Goal: Task Accomplishment & Management: Complete application form

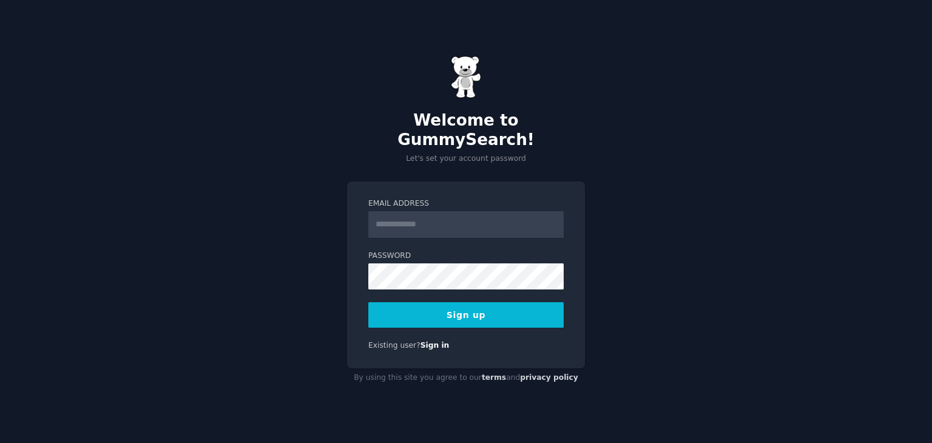
click at [425, 217] on input "Email Address" at bounding box center [465, 224] width 195 height 27
click at [397, 214] on input "Email Address" at bounding box center [465, 224] width 195 height 27
type input "**********"
click at [368, 289] on div at bounding box center [368, 289] width 0 height 0
click at [669, 193] on div "**********" at bounding box center [466, 221] width 932 height 443
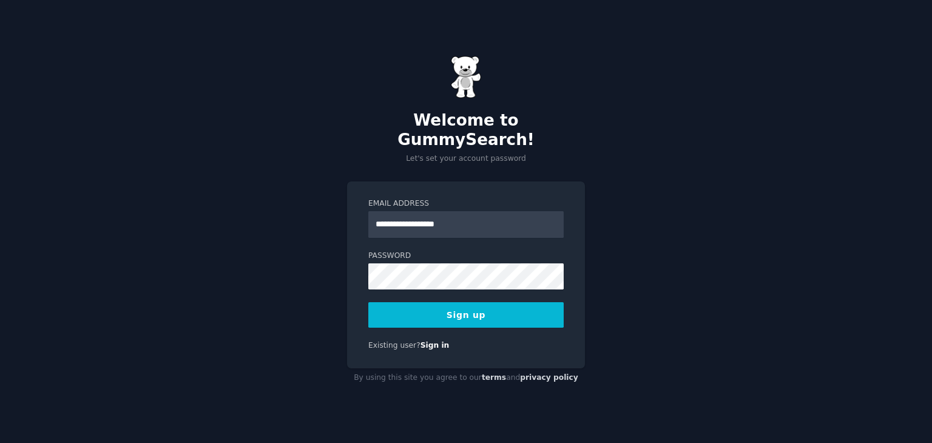
click at [476, 311] on button "Sign up" at bounding box center [465, 314] width 195 height 25
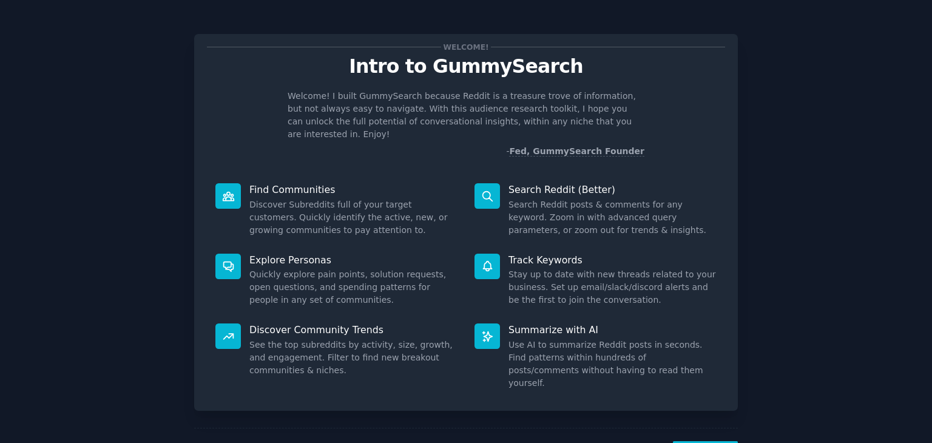
click at [814, 249] on div "Welcome! Intro to GummySearch Welcome! I built GummySearch because Reddit is a …" at bounding box center [466, 250] width 898 height 466
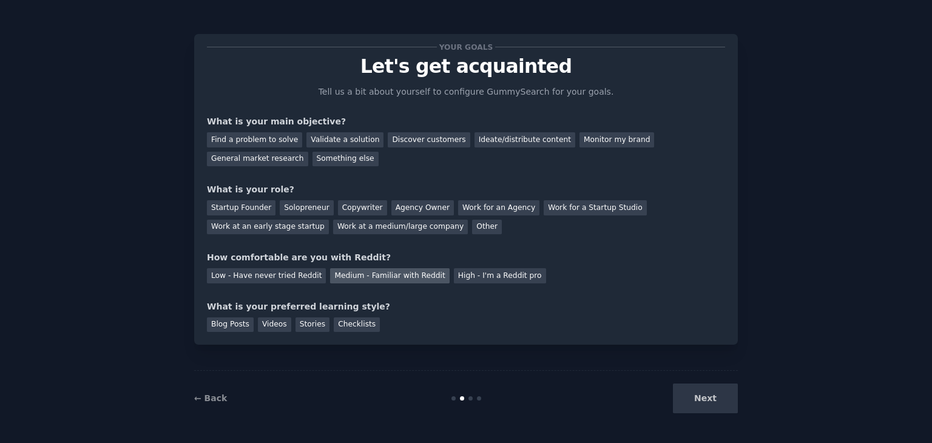
click at [376, 275] on div "Medium - Familiar with Reddit" at bounding box center [389, 275] width 119 height 15
click at [232, 317] on div "Blog Posts" at bounding box center [230, 324] width 47 height 15
click at [249, 140] on div "Find a problem to solve" at bounding box center [254, 139] width 95 height 15
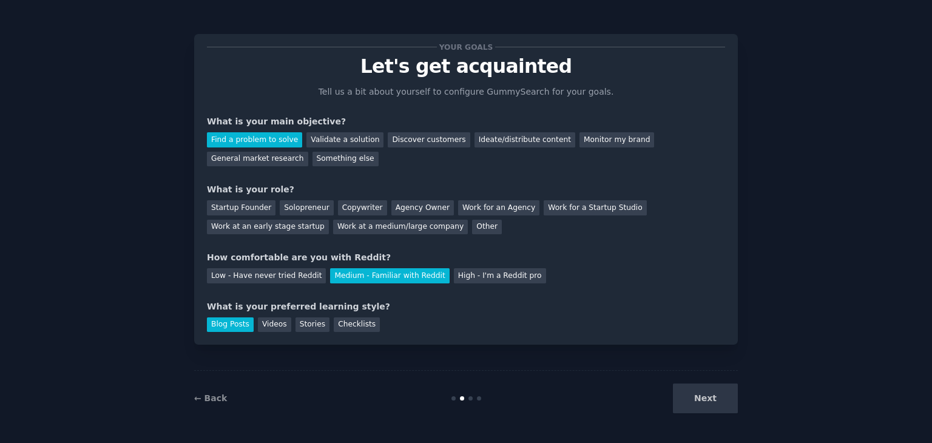
click at [706, 392] on div "Next" at bounding box center [646, 398] width 181 height 30
click at [467, 396] on div at bounding box center [465, 398] width 181 height 4
click at [718, 399] on div "Next" at bounding box center [646, 398] width 181 height 30
